Goal: Transaction & Acquisition: Subscribe to service/newsletter

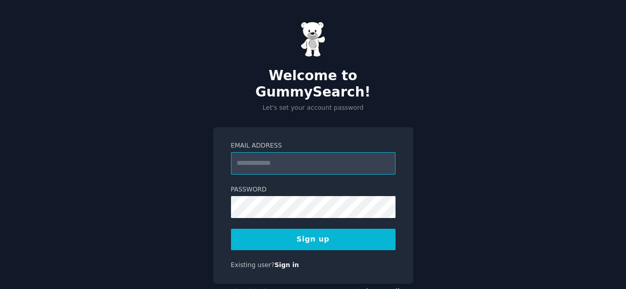
click at [280, 152] on input "Email Address" at bounding box center [313, 163] width 164 height 22
type input "**********"
click at [311, 229] on button "Sign up" at bounding box center [313, 239] width 164 height 21
